Goal: Task Accomplishment & Management: Use online tool/utility

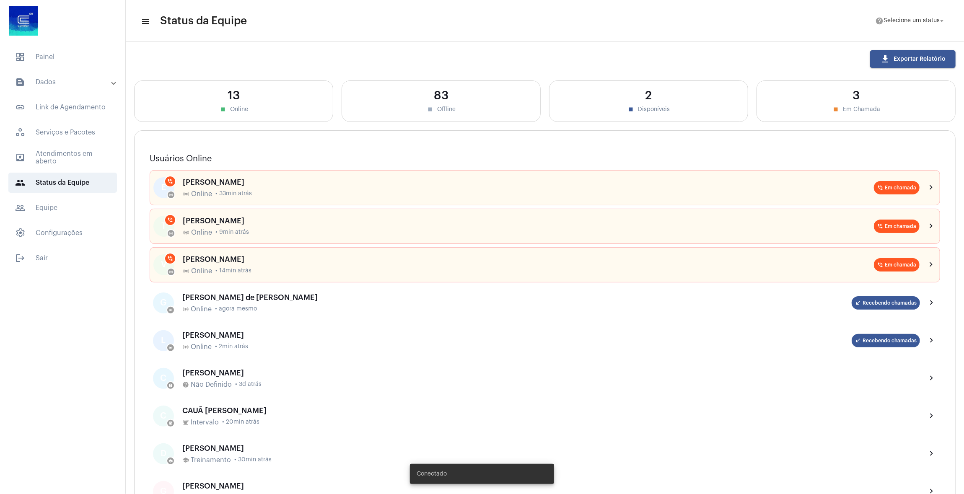
click at [54, 81] on mat-panel-title "text_snippet_outlined Dados" at bounding box center [63, 82] width 97 height 10
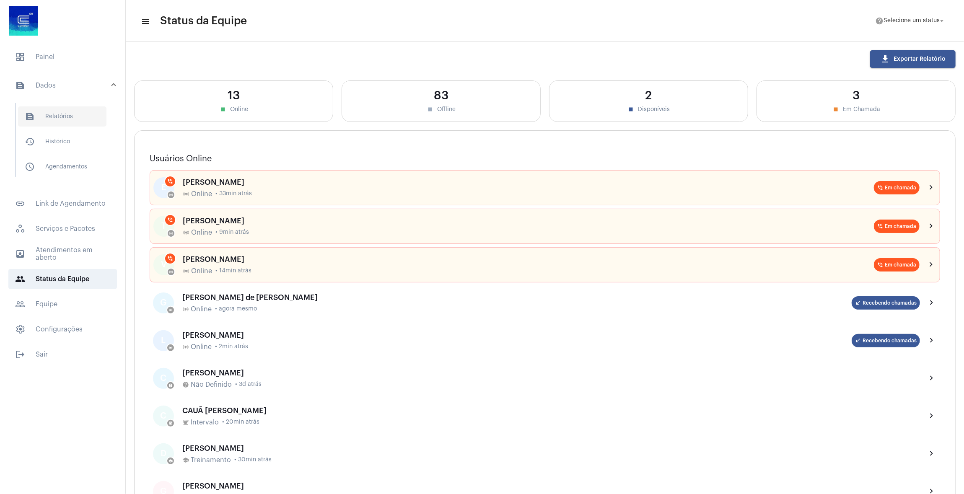
click at [55, 111] on span "text_snippet_outlined Relatórios" at bounding box center [62, 116] width 88 height 20
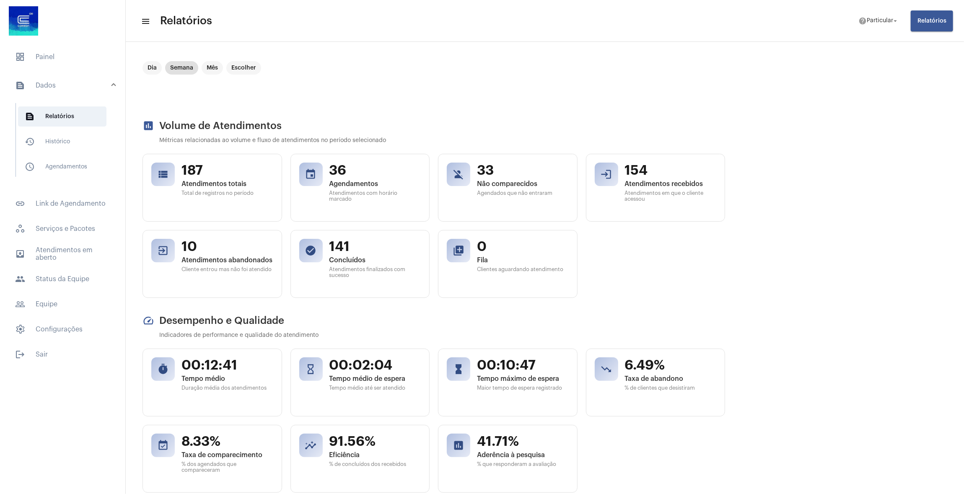
click at [941, 23] on span "Relatórios" at bounding box center [931, 21] width 29 height 6
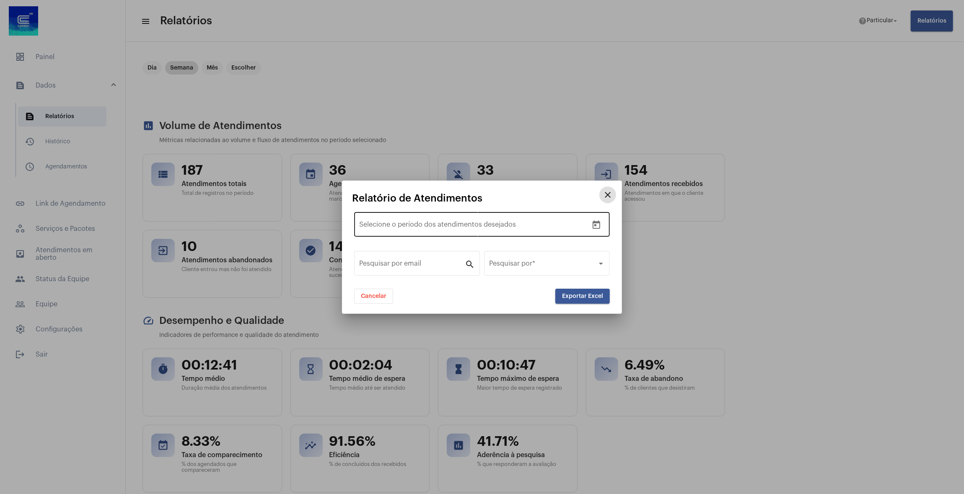
click at [507, 222] on input "text" at bounding box center [465, 226] width 113 height 8
click at [594, 221] on icon "Open calendar" at bounding box center [596, 224] width 8 height 8
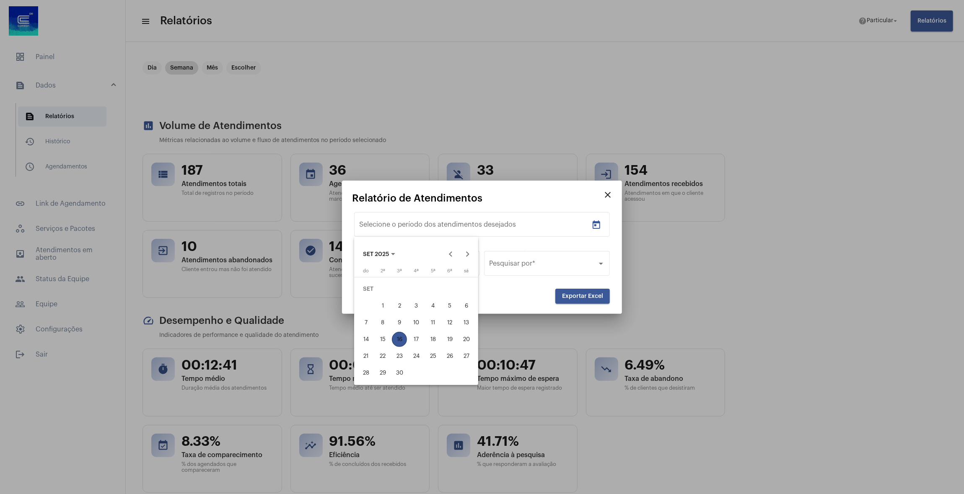
click at [378, 338] on div "15" at bounding box center [382, 339] width 15 height 15
type input "[DATE]"
click at [378, 338] on div "15" at bounding box center [382, 339] width 15 height 15
type input "[DATE]"
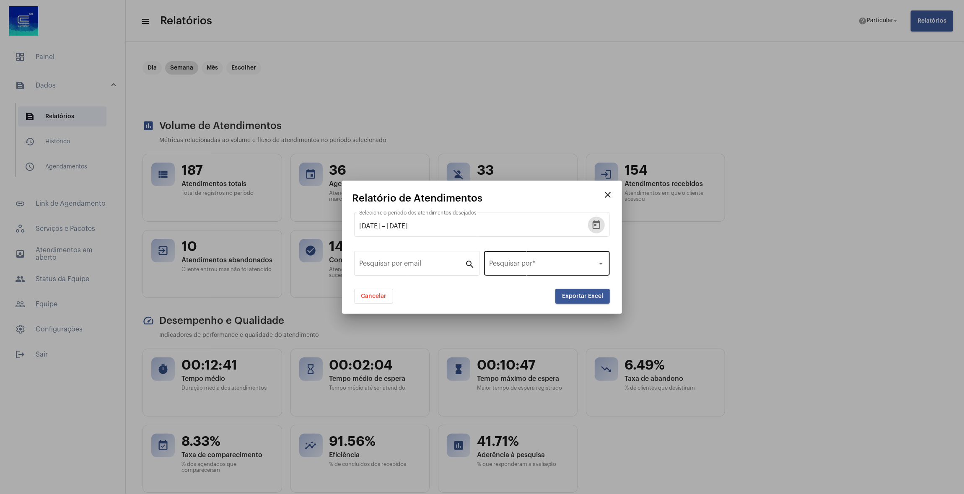
click at [535, 259] on div "Pesquisar por *" at bounding box center [547, 262] width 116 height 26
click at [530, 301] on span "Data de final de atendimento" at bounding box center [547, 305] width 116 height 20
click at [589, 290] on button "Exportar Excel" at bounding box center [582, 296] width 54 height 15
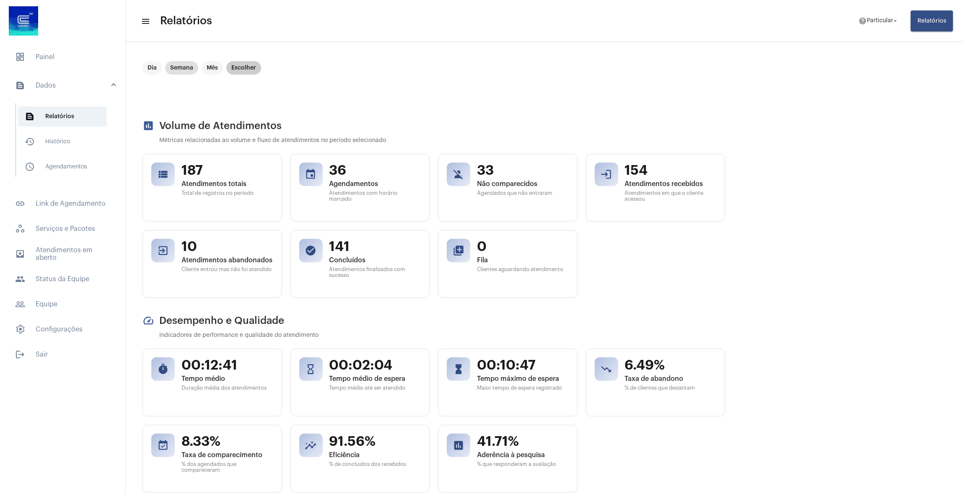
click at [243, 62] on mat-chip "Escolher" at bounding box center [243, 67] width 35 height 13
click at [632, 80] on input "text" at bounding box center [657, 79] width 61 height 8
click at [713, 76] on icon "Open calendar" at bounding box center [711, 78] width 10 height 10
click at [605, 191] on div "15" at bounding box center [601, 192] width 15 height 15
type input "[DATE]"
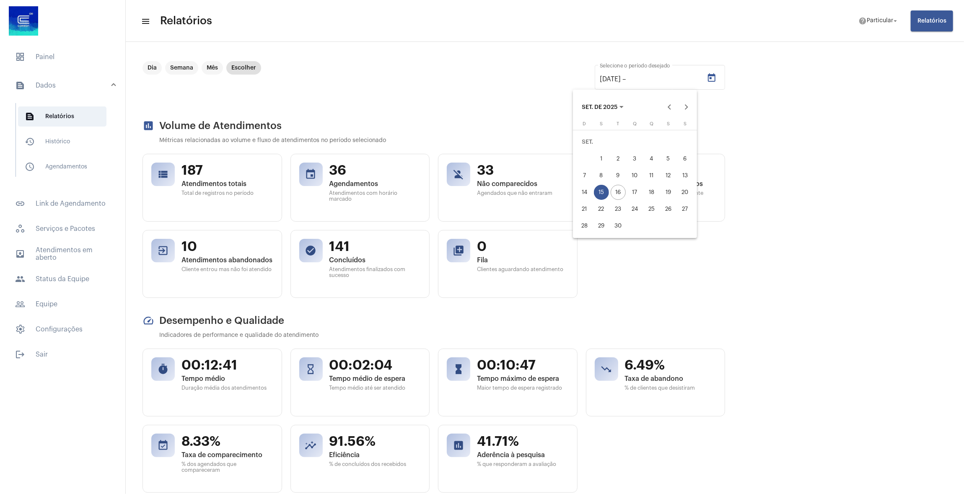
click at [605, 191] on div "15" at bounding box center [601, 192] width 15 height 15
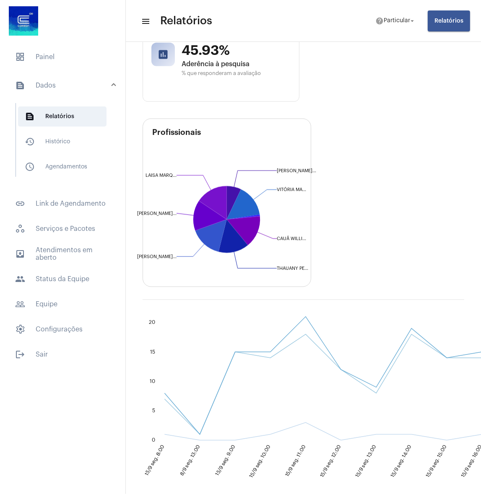
scroll to position [679, 0]
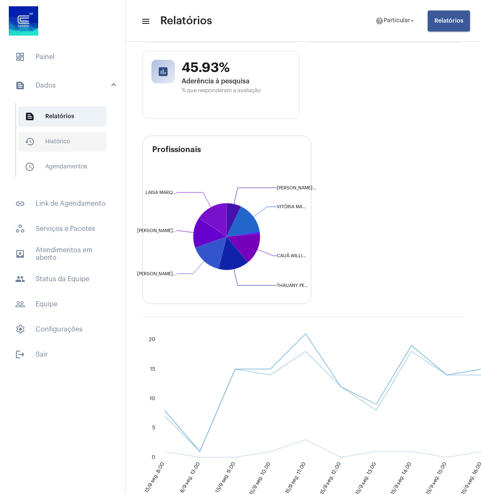
click at [54, 148] on span "history_outlined Histórico" at bounding box center [62, 142] width 88 height 20
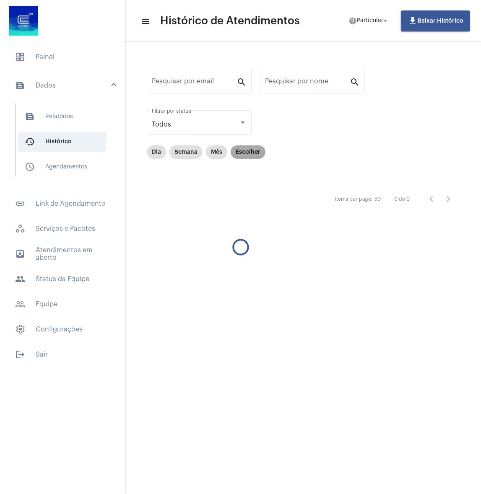
click at [241, 153] on mat-chip "Escolher" at bounding box center [247, 151] width 35 height 13
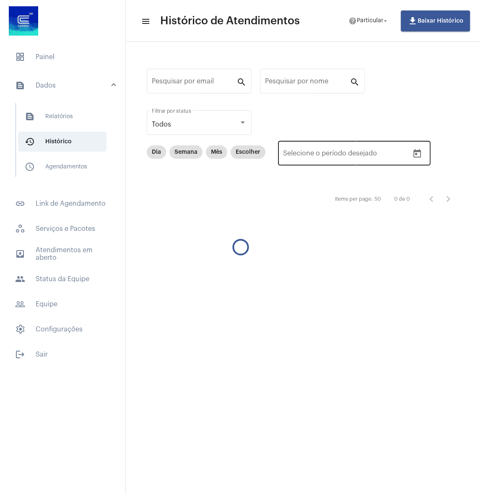
click at [376, 156] on input "text" at bounding box center [363, 155] width 61 height 8
click at [417, 155] on icon "Open calendar" at bounding box center [417, 154] width 10 height 10
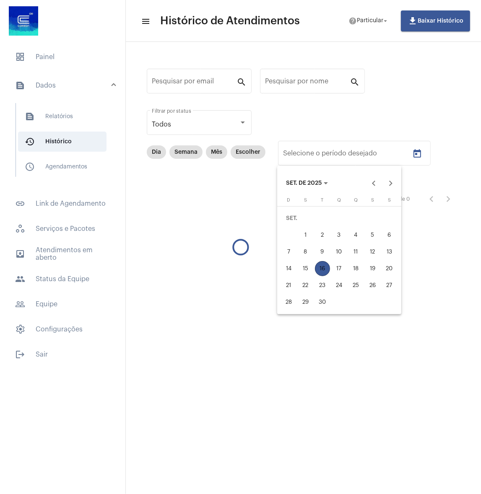
click at [336, 249] on div "10" at bounding box center [338, 251] width 15 height 15
type input "[DATE]"
click at [336, 249] on div "10" at bounding box center [338, 251] width 15 height 15
type input "[DATE]"
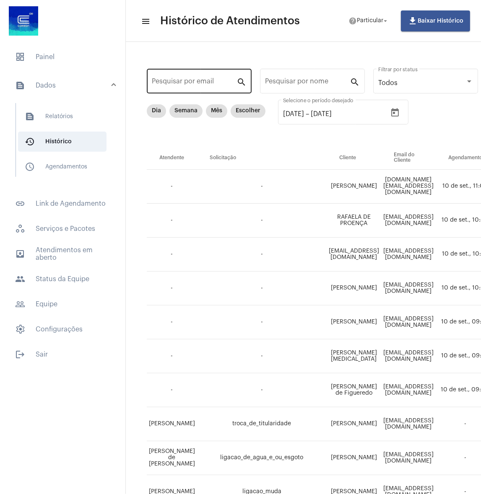
click at [164, 78] on div "Pesquisar por email" at bounding box center [194, 80] width 85 height 26
paste input "[EMAIL_ADDRESS][DOMAIN_NAME]"
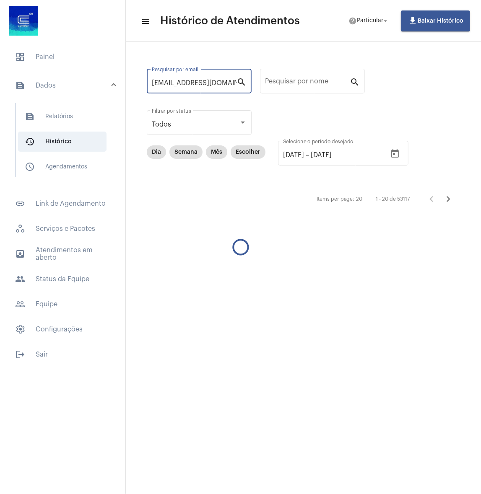
type input "[EMAIL_ADDRESS][DOMAIN_NAME]"
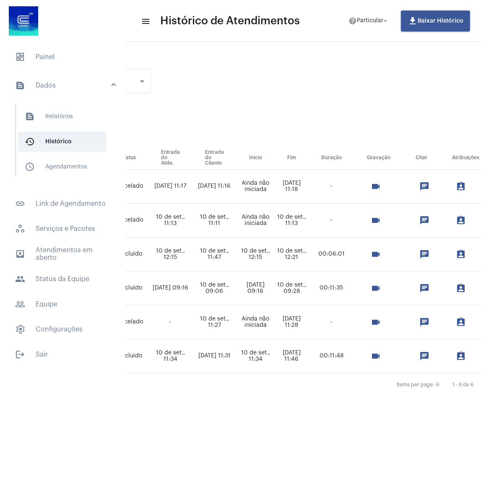
scroll to position [0, 341]
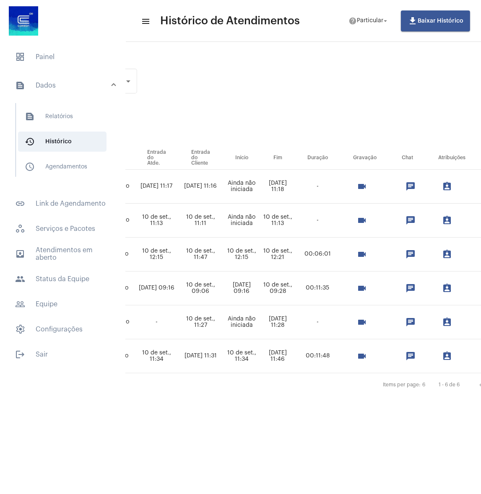
click at [442, 321] on mat-icon "assignment_ind" at bounding box center [447, 322] width 10 height 10
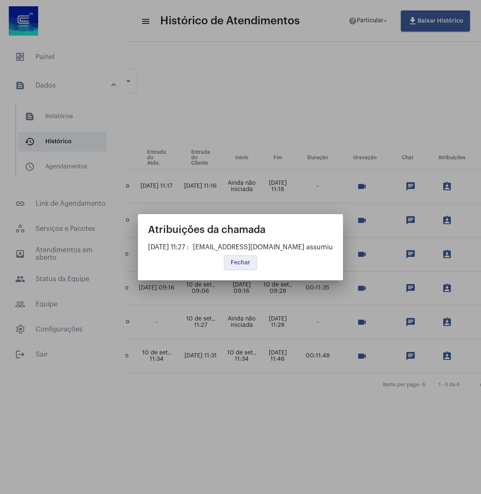
click at [238, 264] on span "Fechar" at bounding box center [240, 263] width 20 height 6
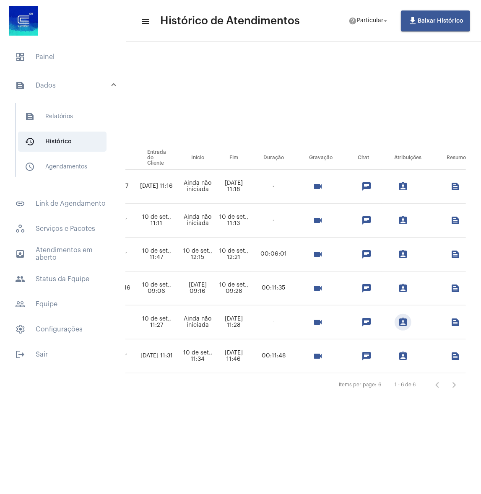
scroll to position [0, 0]
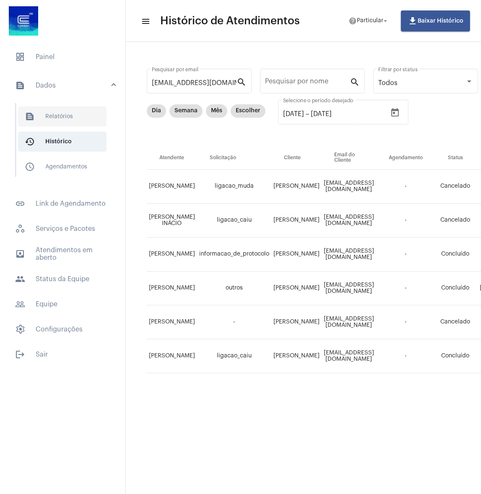
click at [46, 126] on span "text_snippet_outlined Relatórios" at bounding box center [62, 116] width 88 height 20
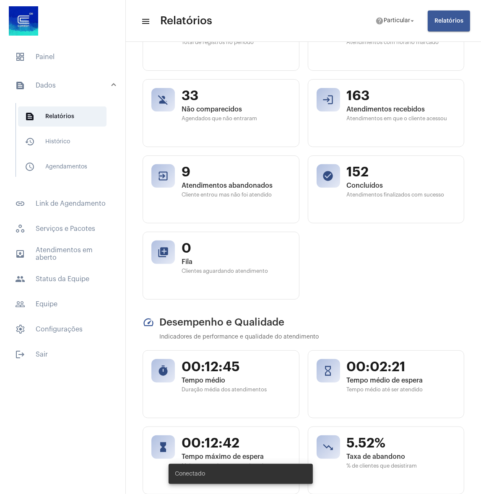
scroll to position [302, 0]
